Goal: Task Accomplishment & Management: Manage account settings

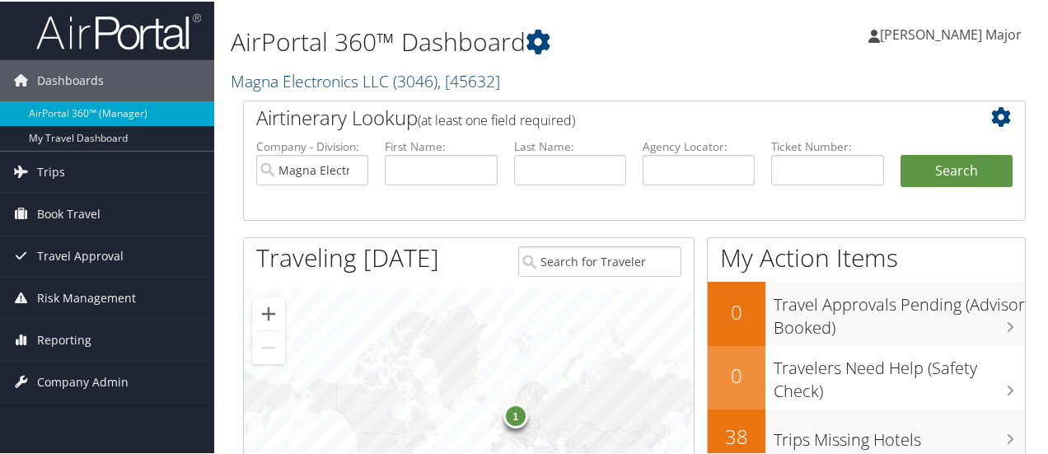
click at [929, 36] on span "[PERSON_NAME] Major" at bounding box center [951, 33] width 142 height 18
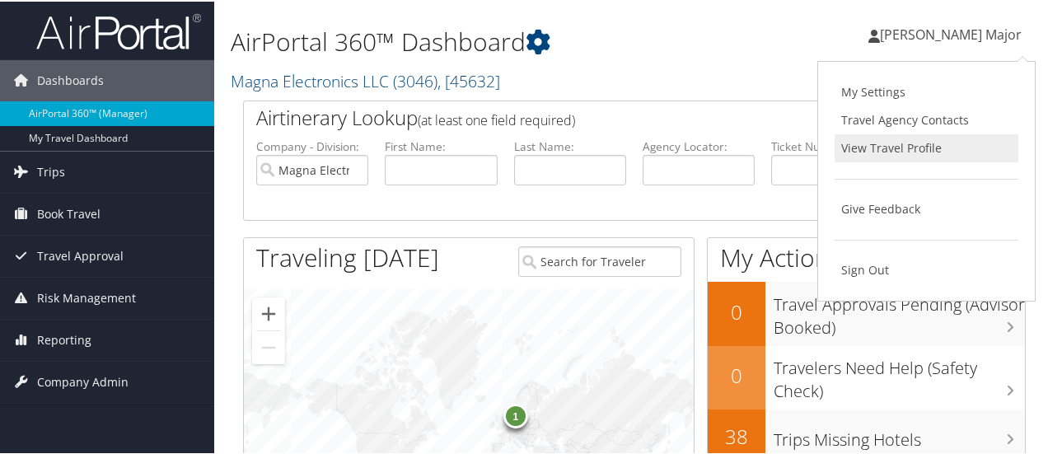
click at [886, 144] on link "View Travel Profile" at bounding box center [927, 147] width 184 height 28
